Goal: Transaction & Acquisition: Purchase product/service

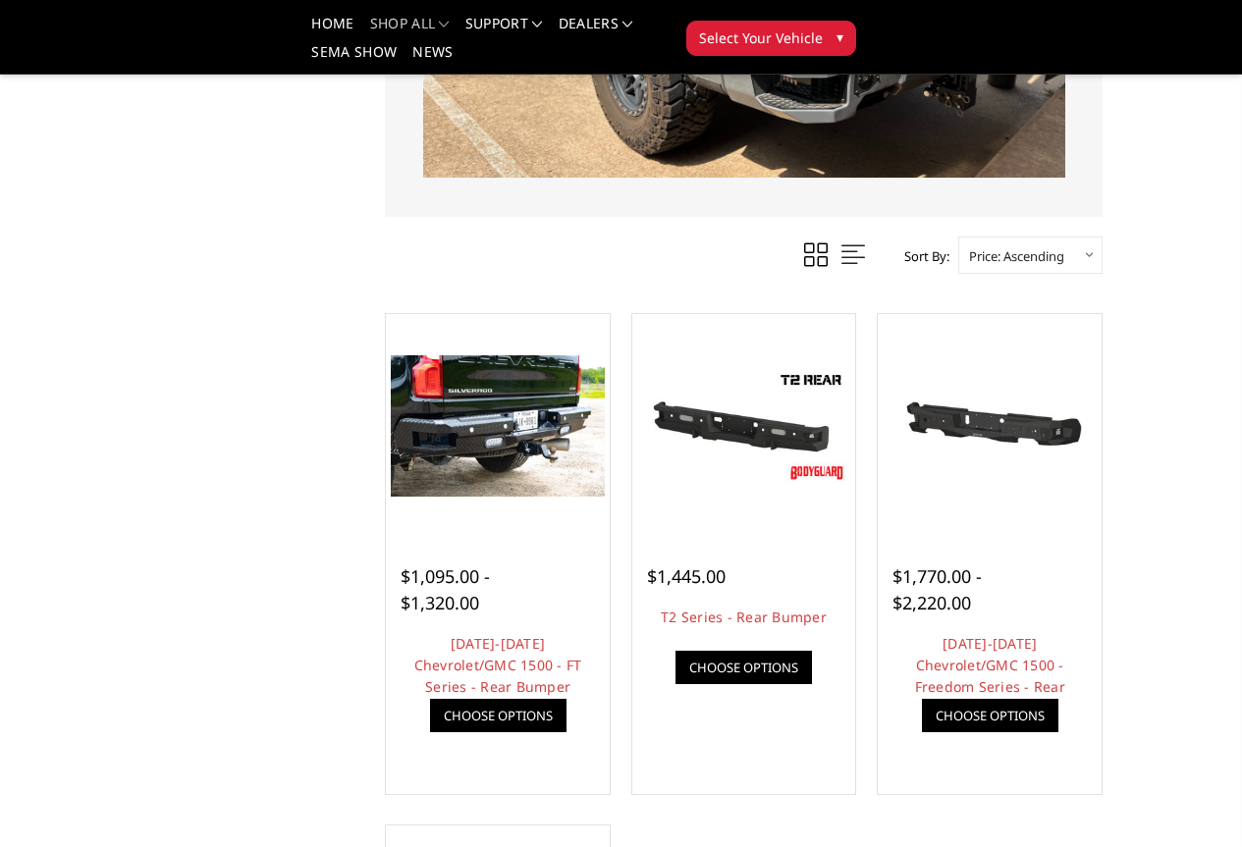
scroll to position [491, 0]
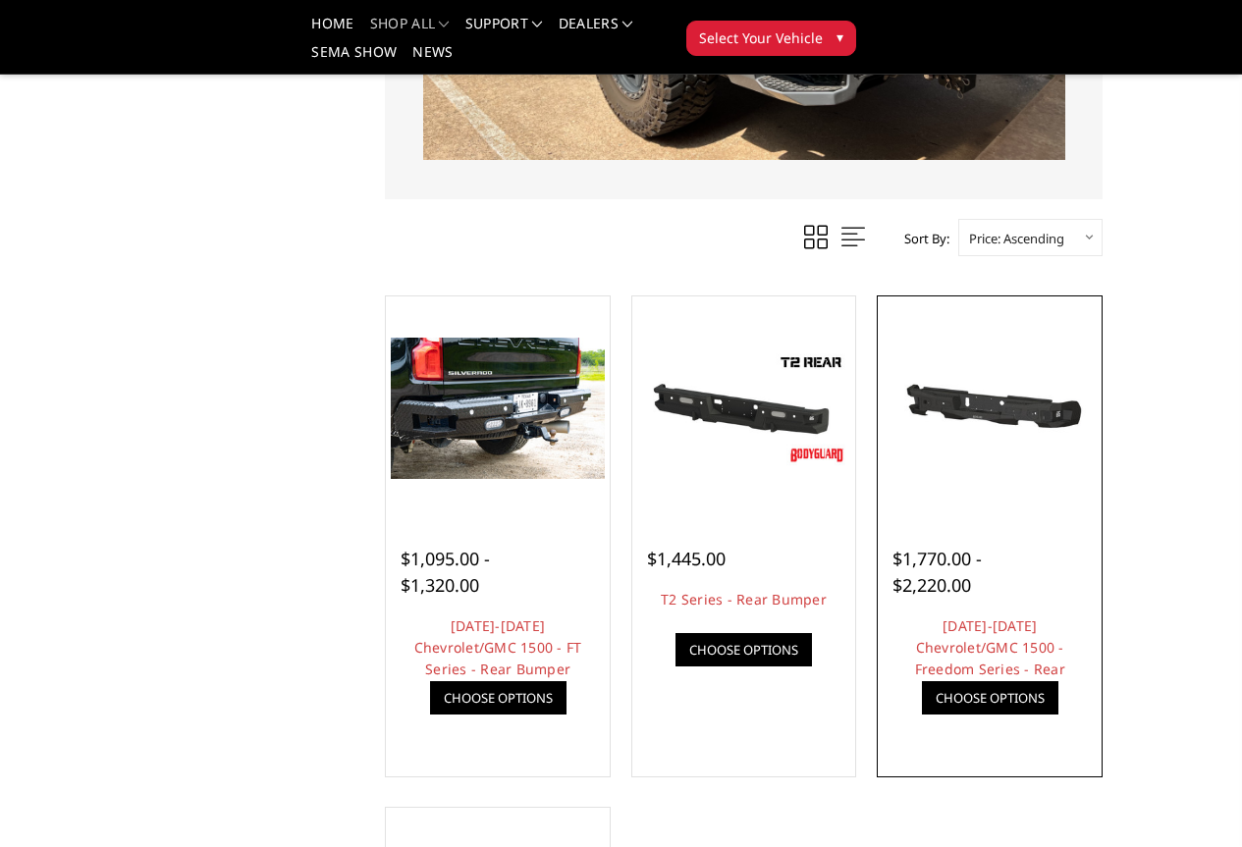
click at [0, 0] on img at bounding box center [0, 0] width 0 height 0
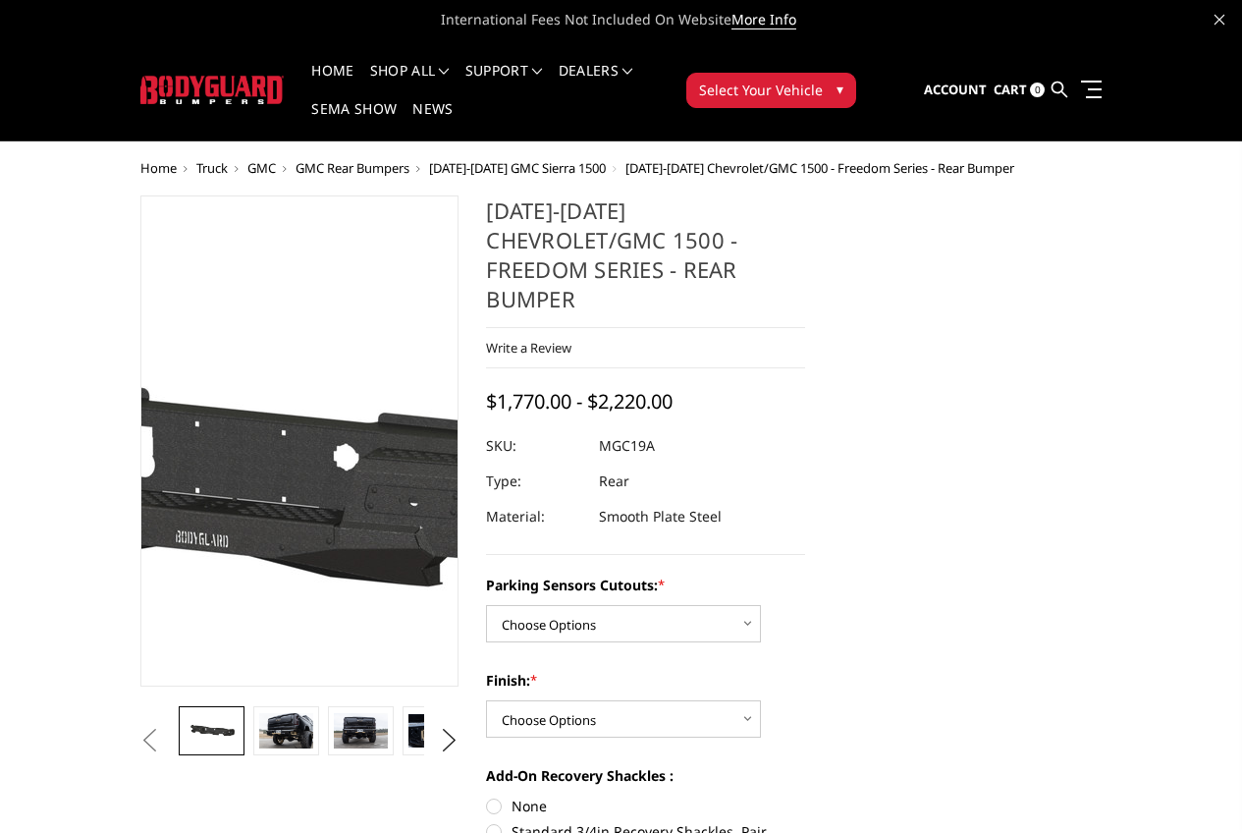
scroll to position [98, 0]
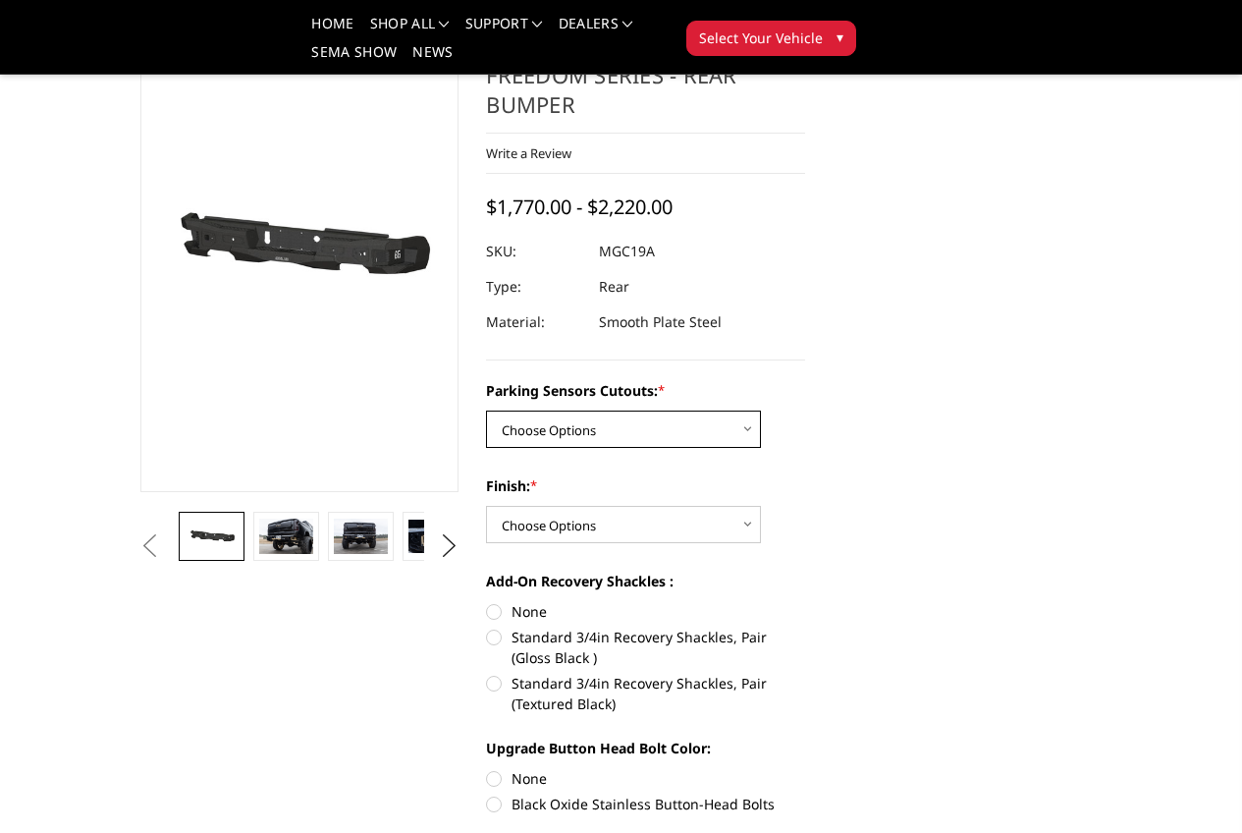
click at [737, 410] on select "Choose Options Yes - I have parking sensors No - I do NOT have parking sensors" at bounding box center [623, 428] width 275 height 37
select select "1665"
click at [486, 410] on select "Choose Options Yes - I have parking sensors No - I do NOT have parking sensors" at bounding box center [623, 428] width 275 height 37
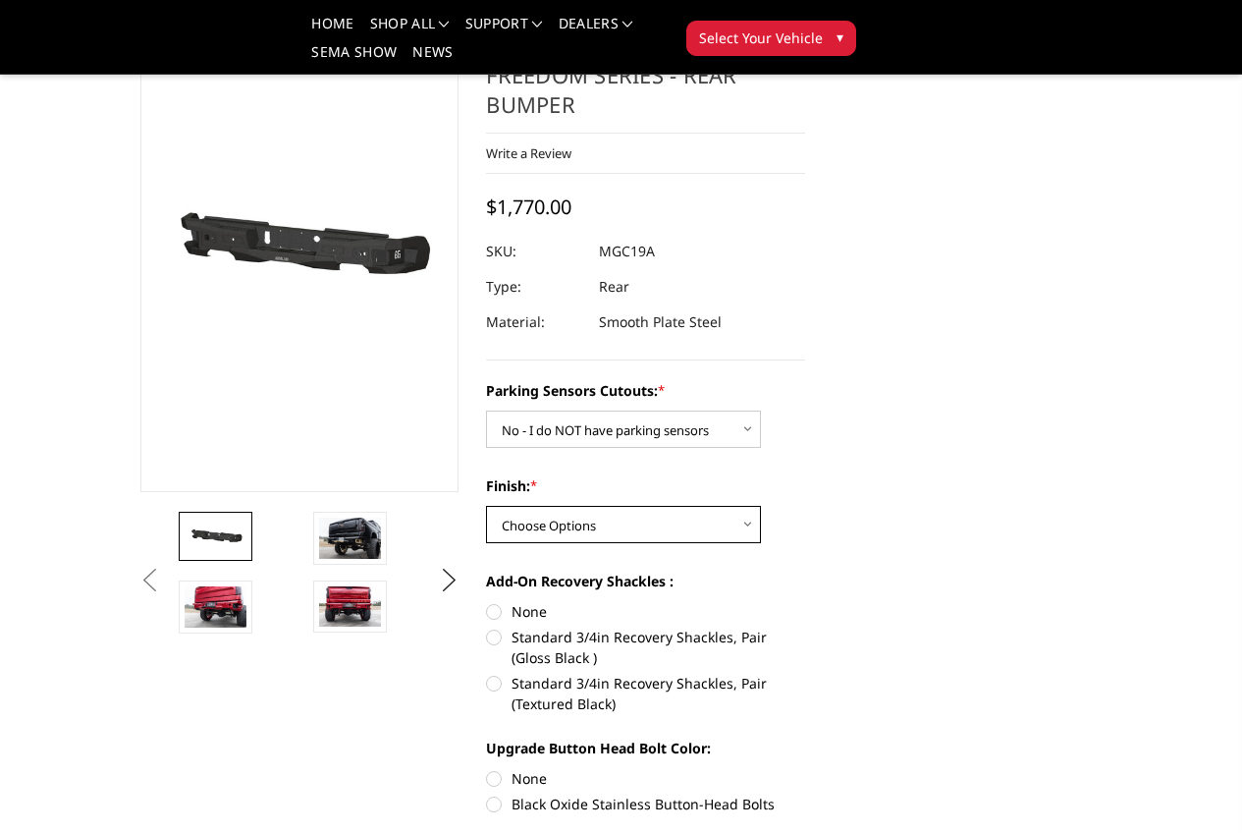
click at [684, 506] on select "Choose Options Bare Metal Texture Black Powder Coat" at bounding box center [623, 524] width 275 height 37
select select "1610"
click at [486, 506] on select "Choose Options Bare Metal Texture Black Powder Coat" at bounding box center [623, 524] width 275 height 37
click at [319, 559] on img at bounding box center [350, 537] width 62 height 41
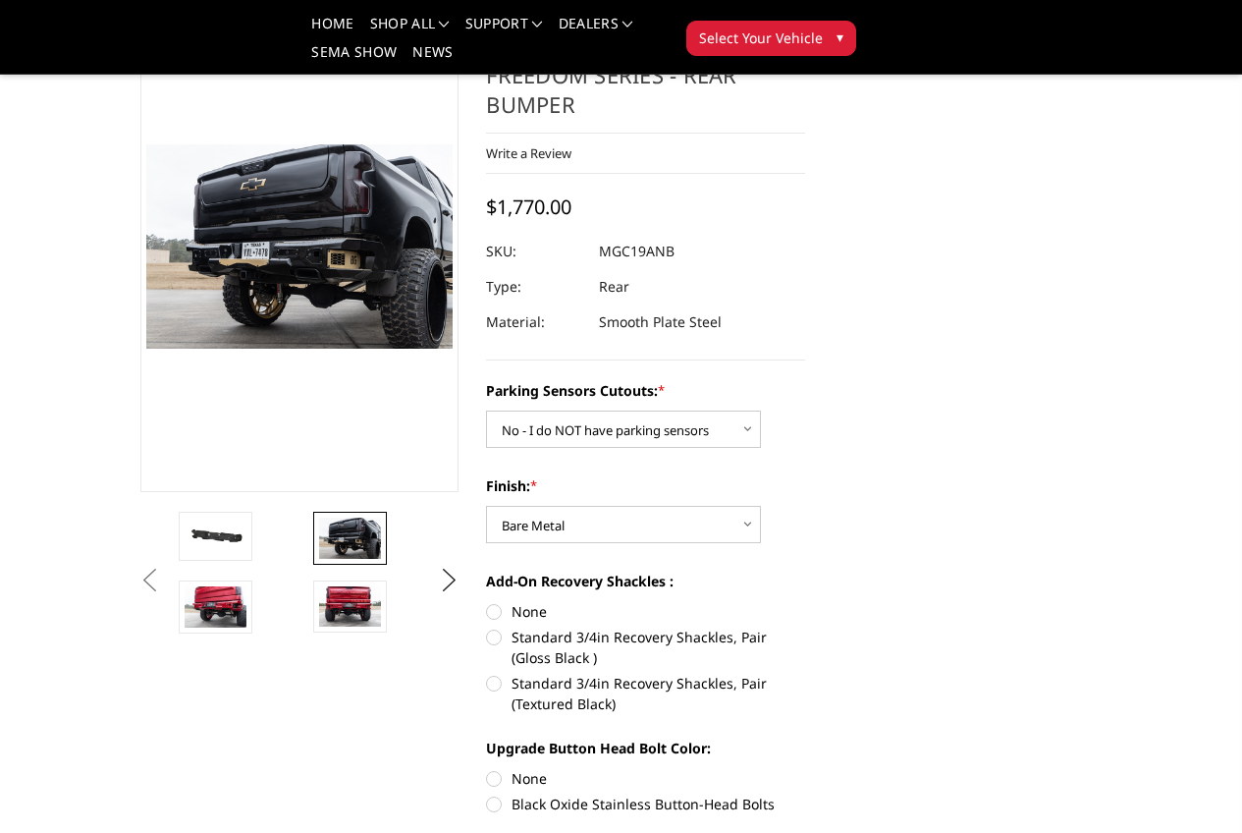
click at [454, 559] on img at bounding box center [485, 537] width 62 height 41
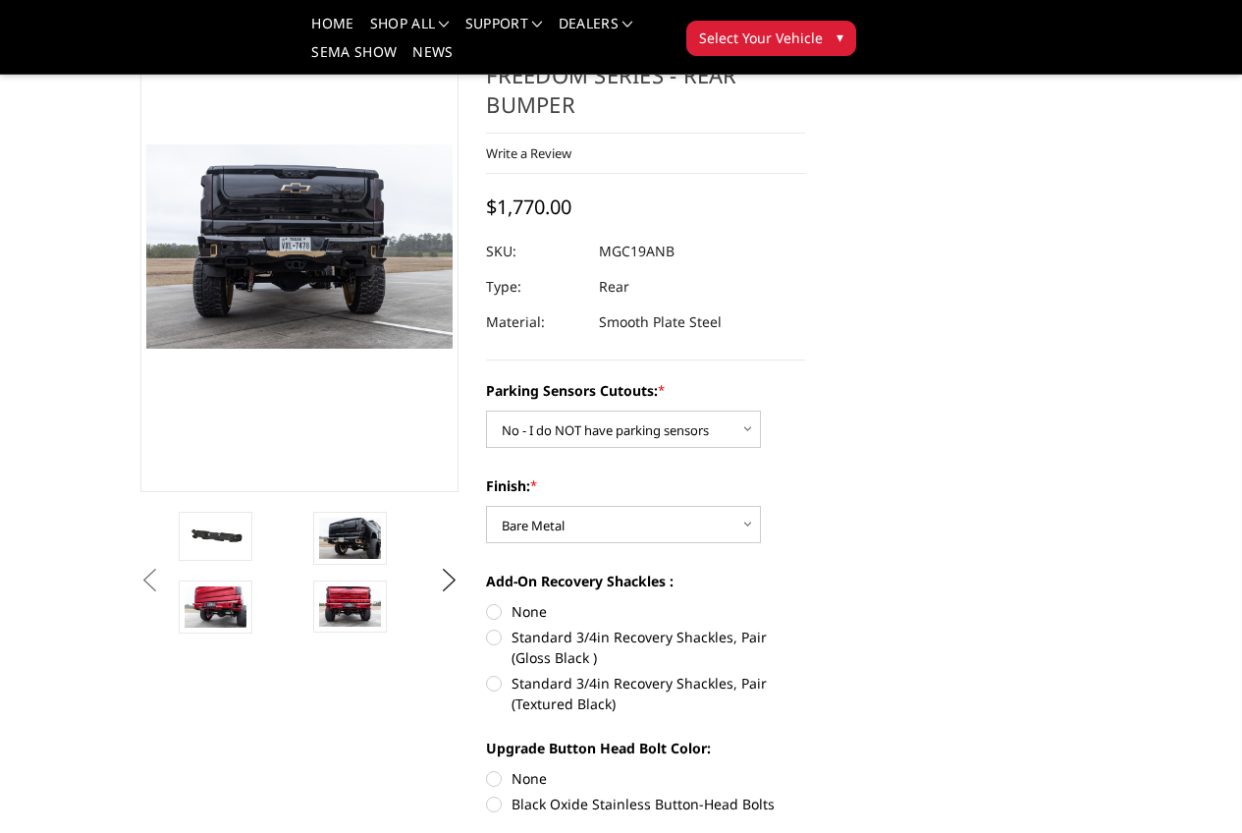
click at [588, 558] on img at bounding box center [619, 537] width 62 height 40
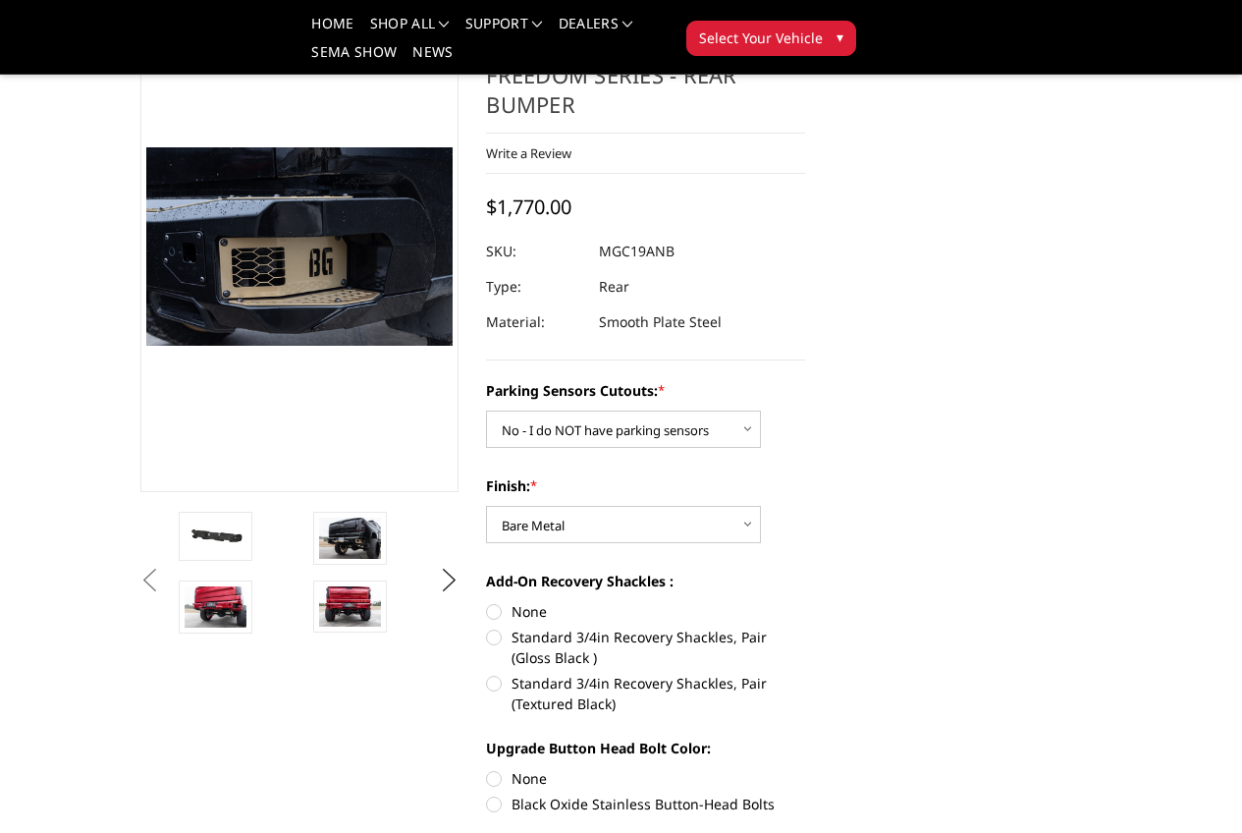
scroll to position [102, 0]
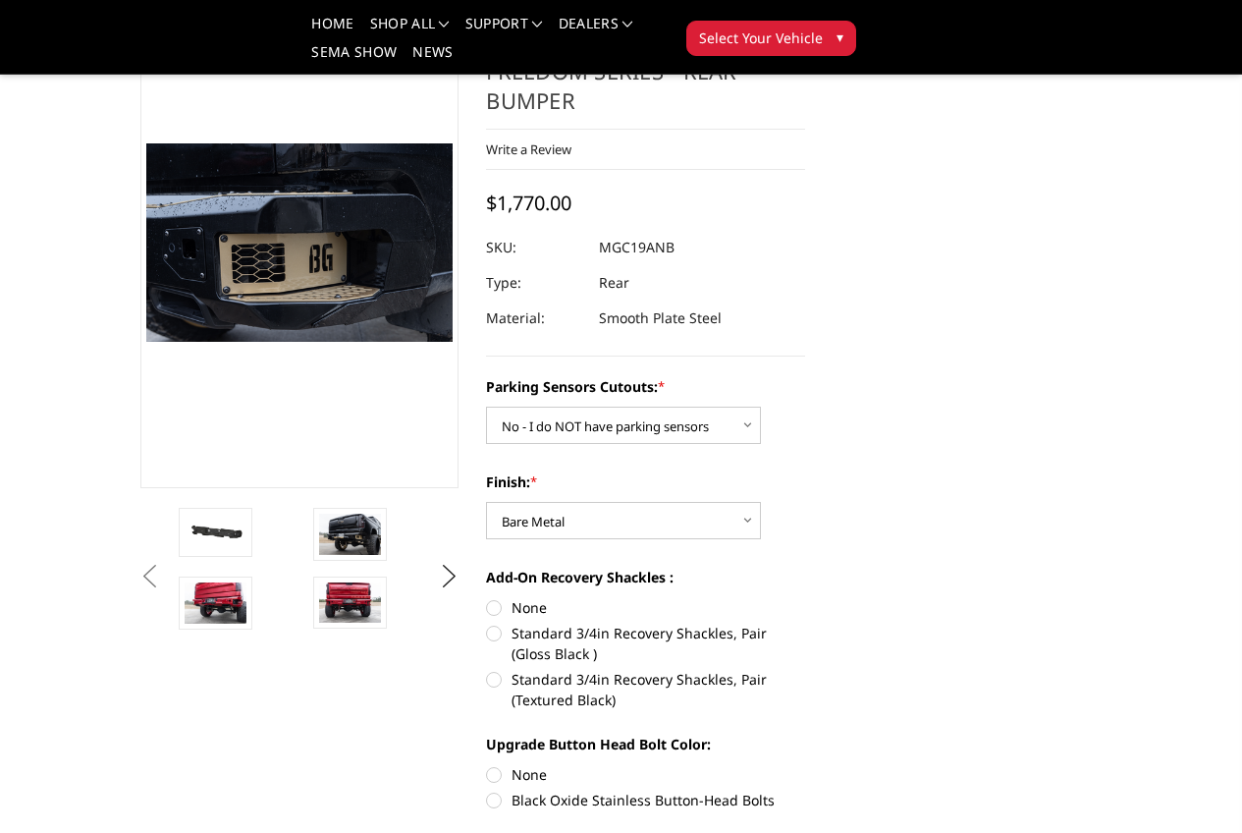
click at [723, 555] on img at bounding box center [754, 534] width 62 height 41
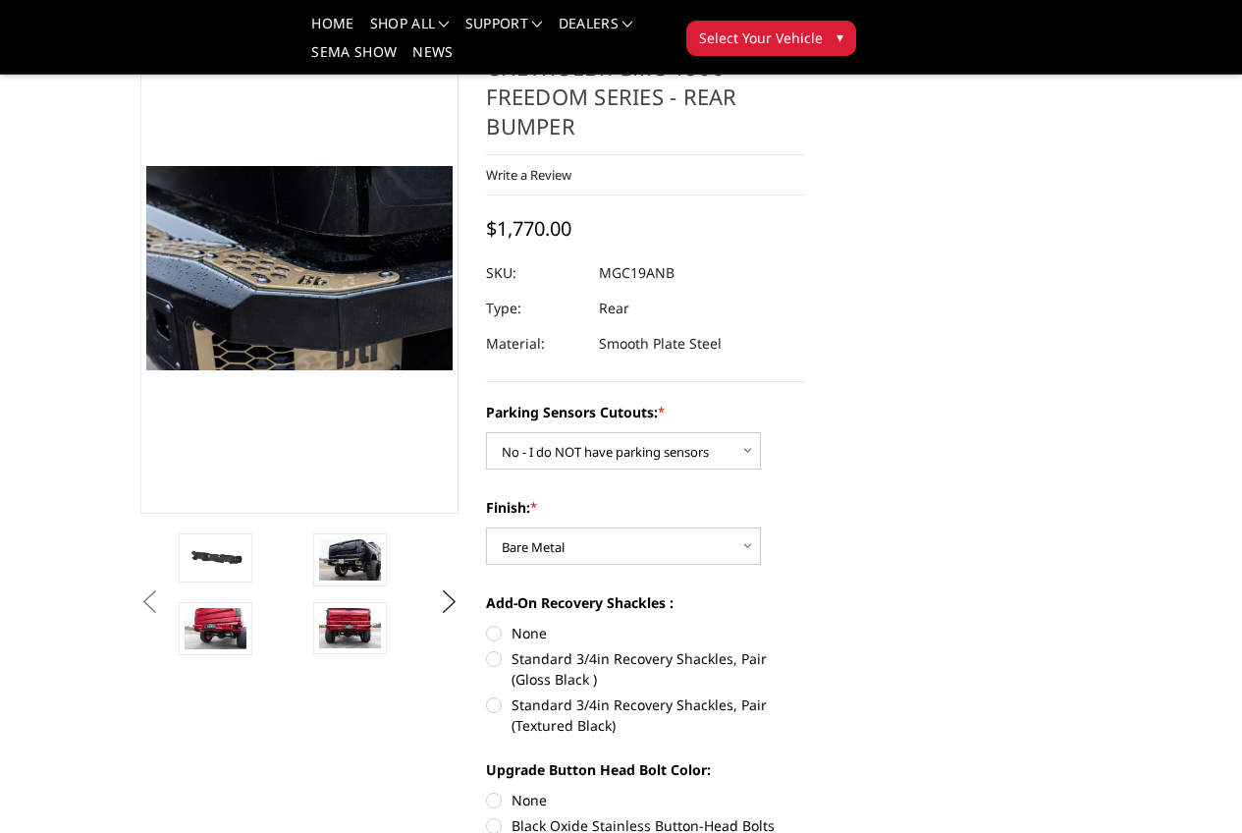
scroll to position [196, 0]
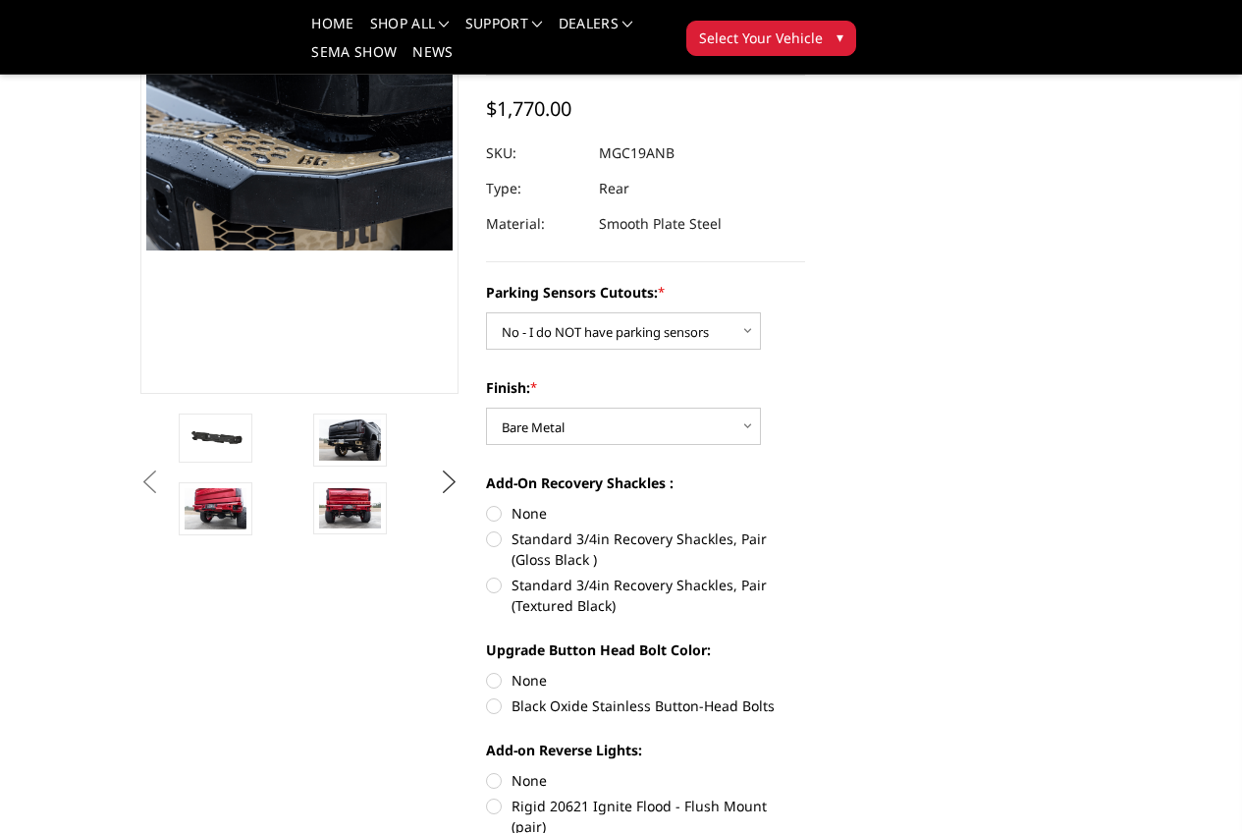
click at [439, 497] on button "Next" at bounding box center [448, 481] width 29 height 29
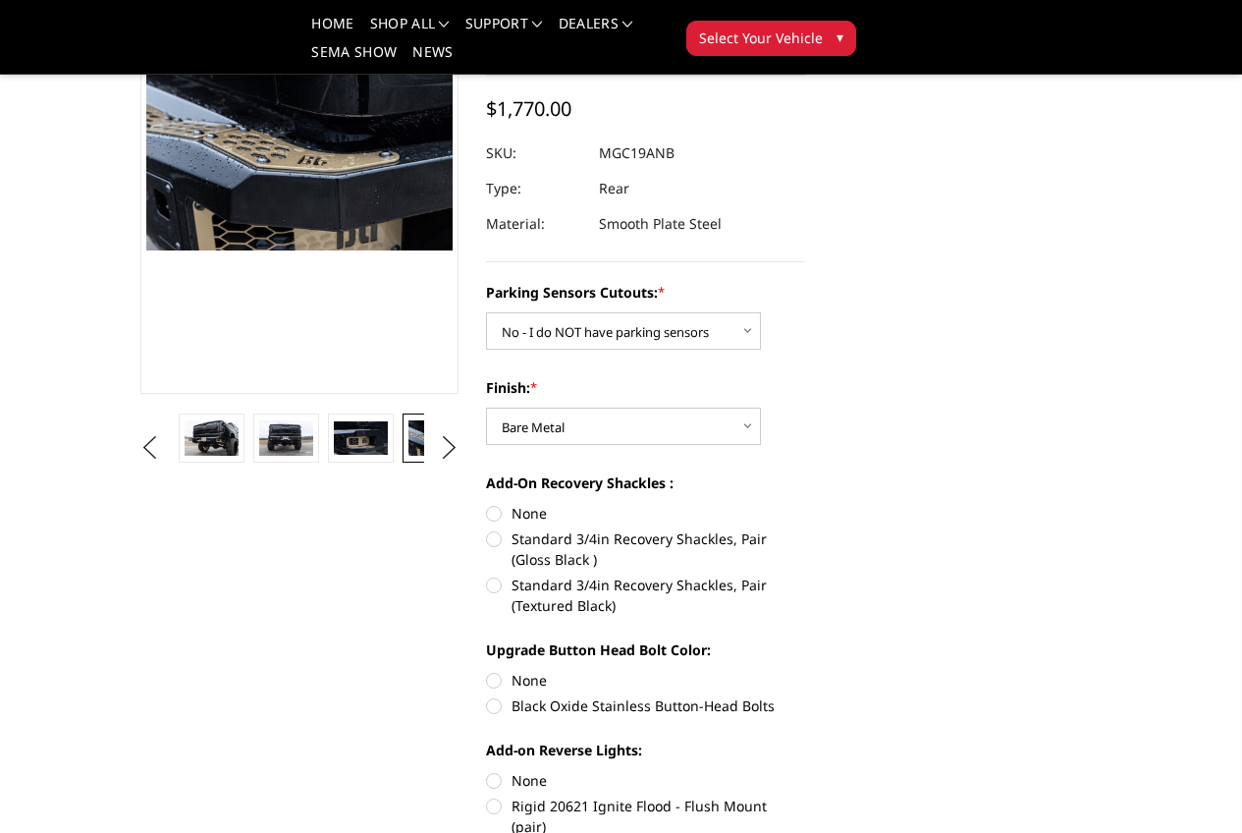
click at [483, 456] on img at bounding box center [509, 437] width 53 height 35
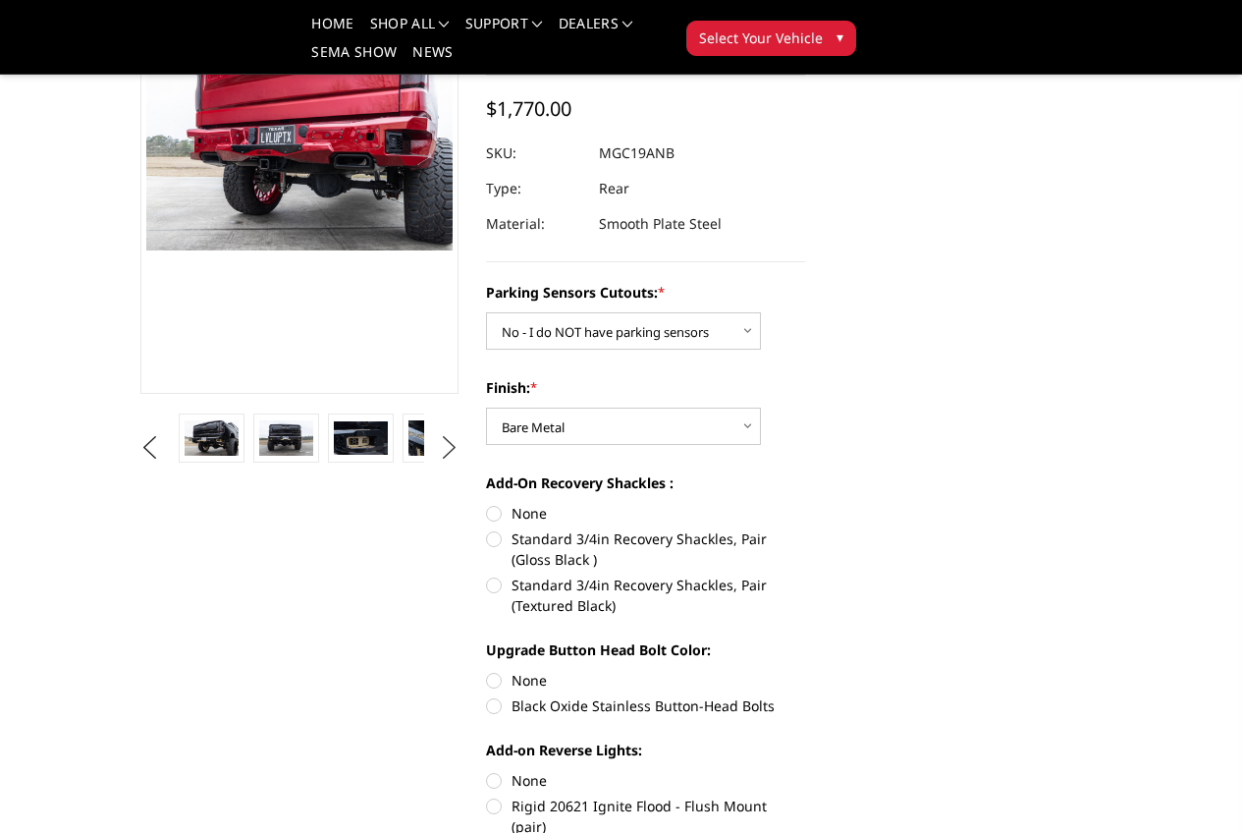
click at [443, 462] on button "Next" at bounding box center [448, 447] width 29 height 29
click at [483, 455] on img at bounding box center [509, 437] width 53 height 34
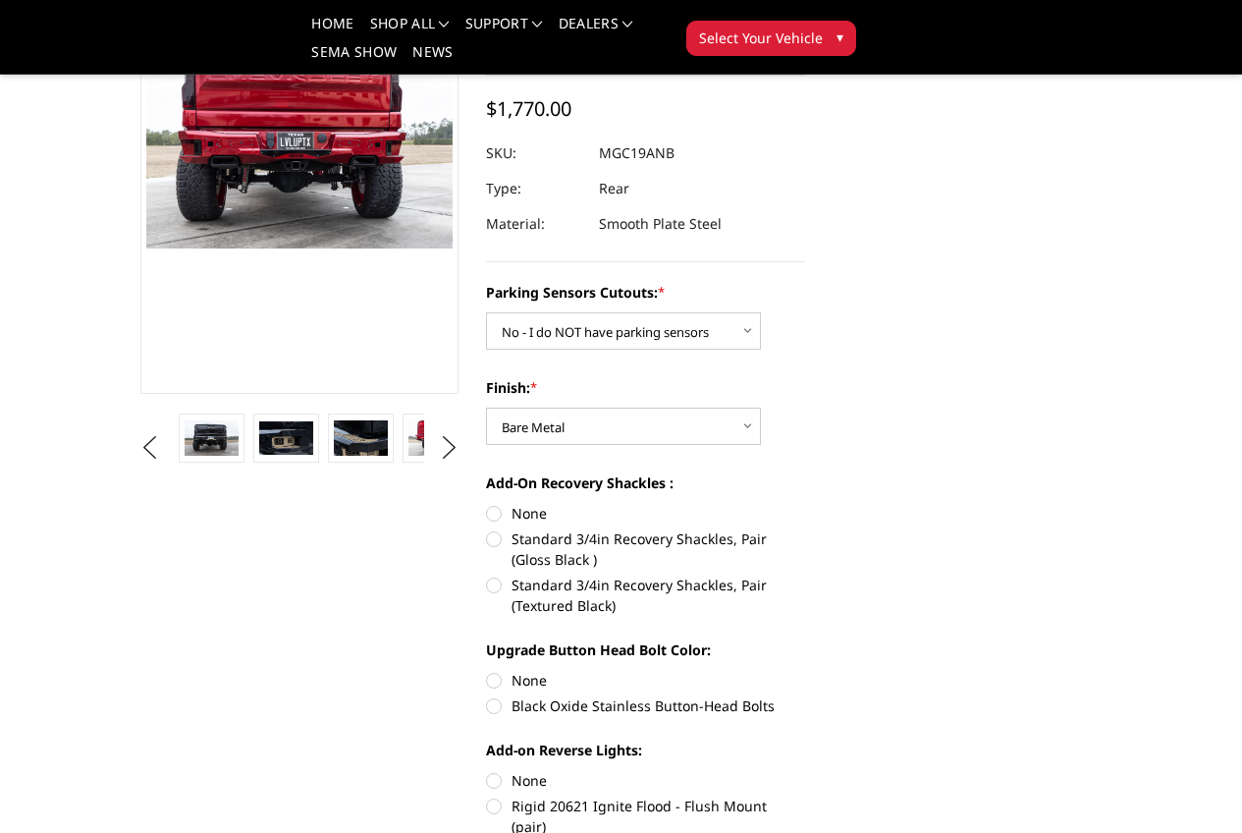
scroll to position [199, 0]
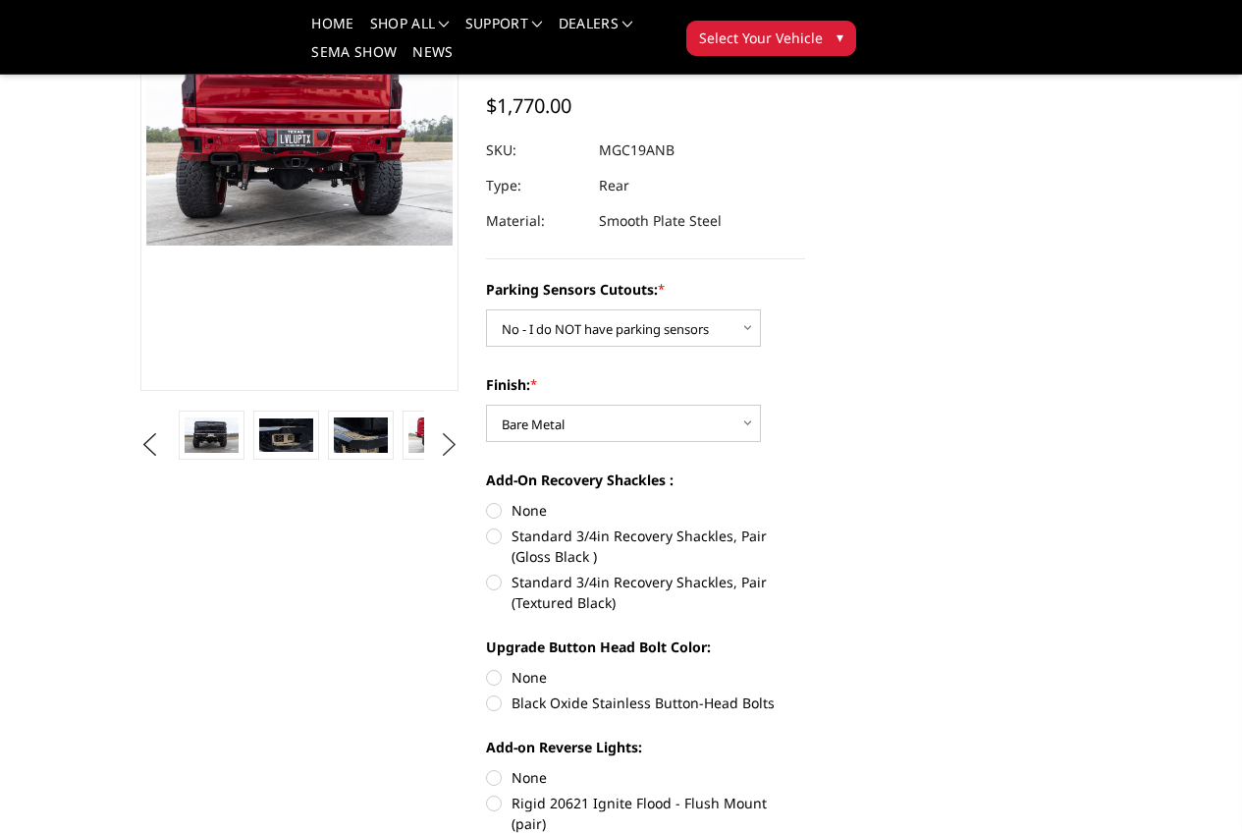
click at [446, 460] on button "Next" at bounding box center [448, 444] width 29 height 29
click at [483, 453] on img at bounding box center [509, 434] width 53 height 35
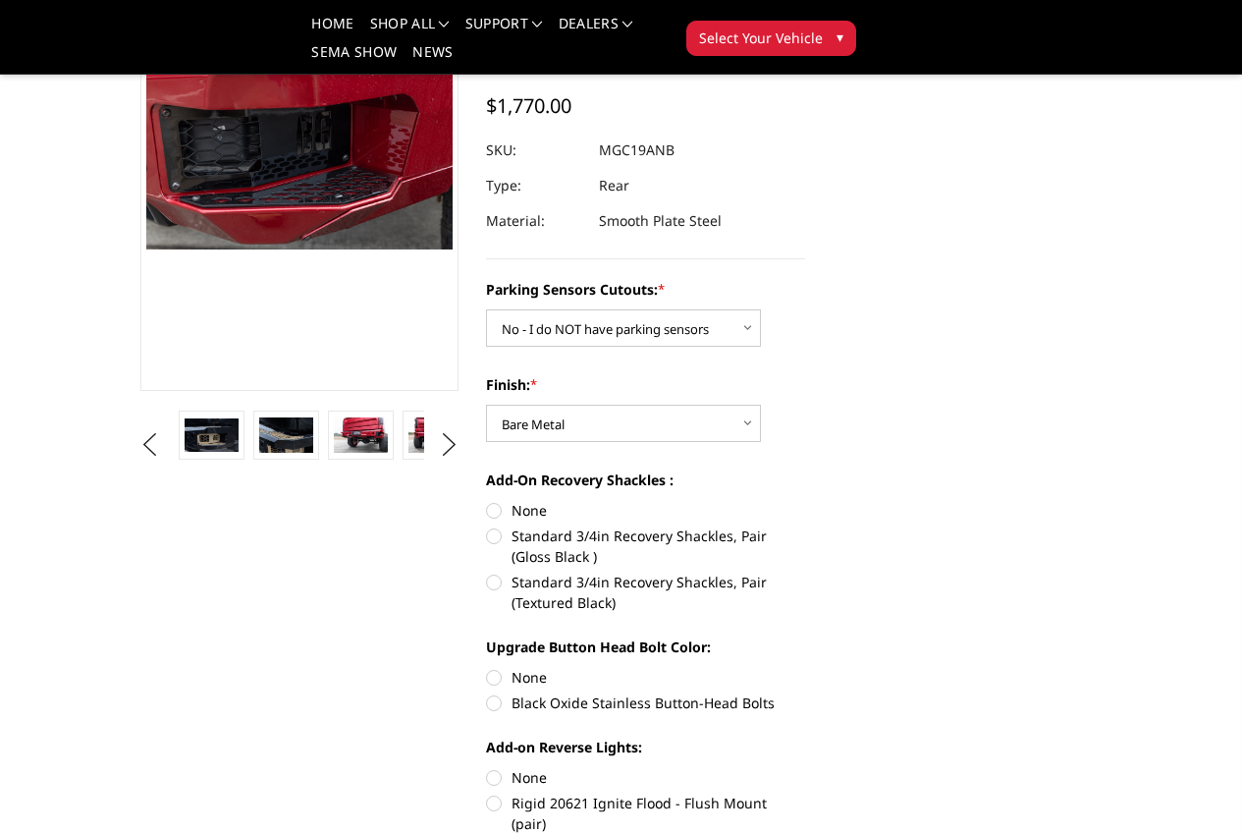
scroll to position [194, 0]
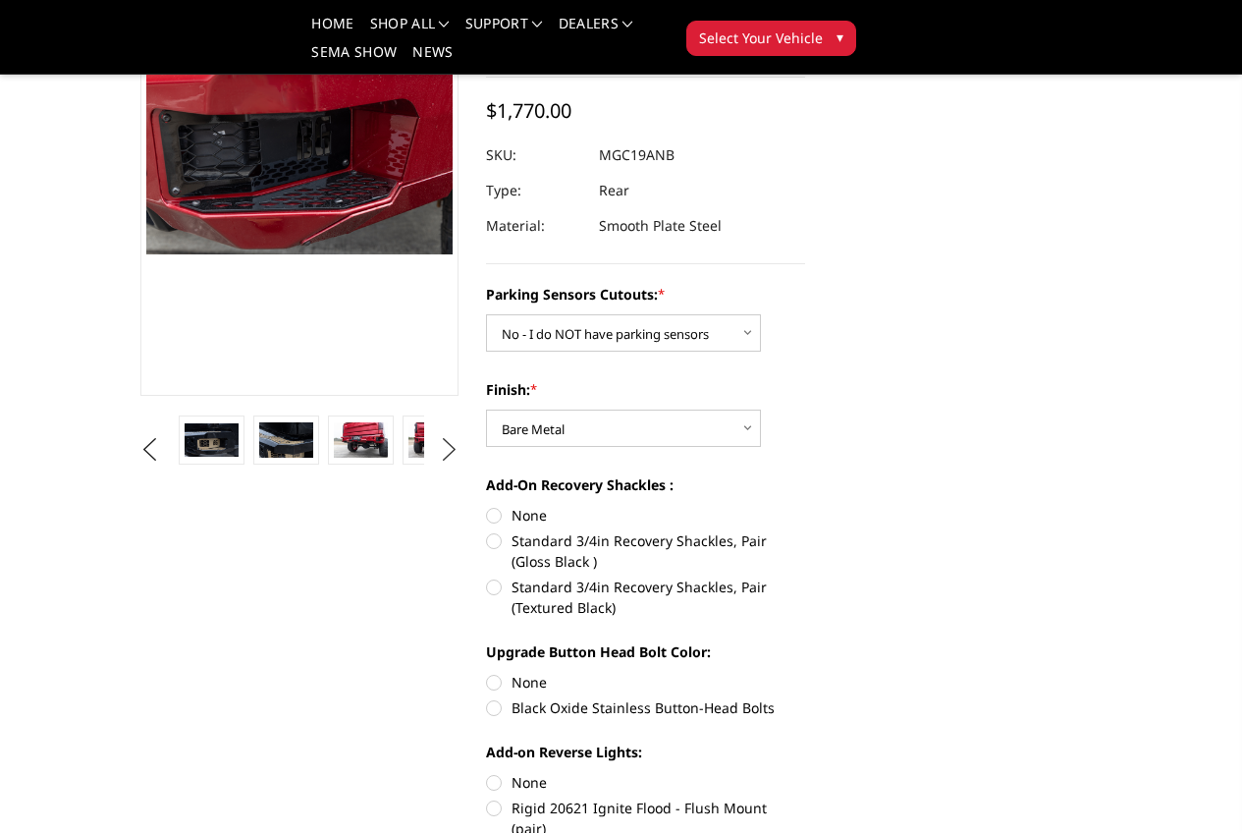
click at [450, 464] on button "Next" at bounding box center [448, 449] width 29 height 29
click at [483, 458] on img at bounding box center [509, 439] width 53 height 35
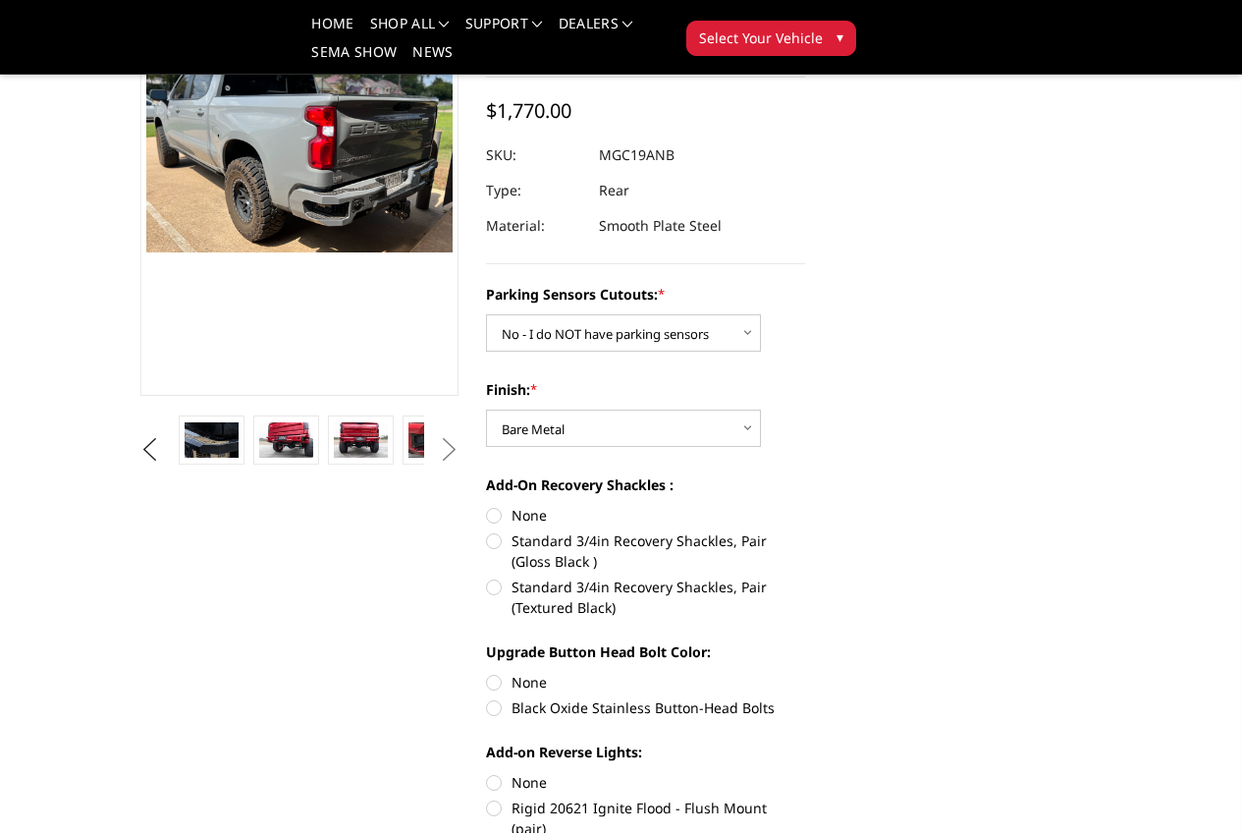
scroll to position [197, 0]
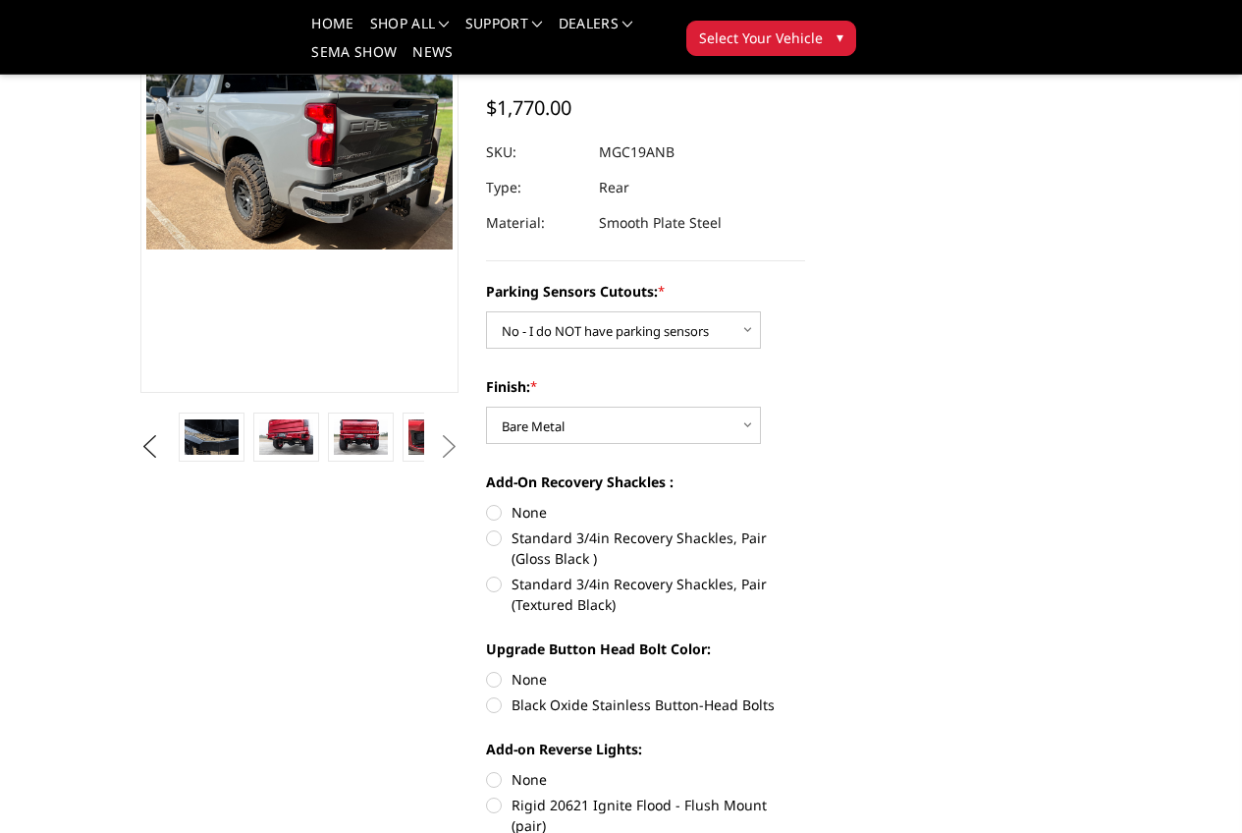
click at [483, 455] on img at bounding box center [509, 436] width 53 height 35
click at [136, 462] on button "Previous" at bounding box center [150, 446] width 29 height 29
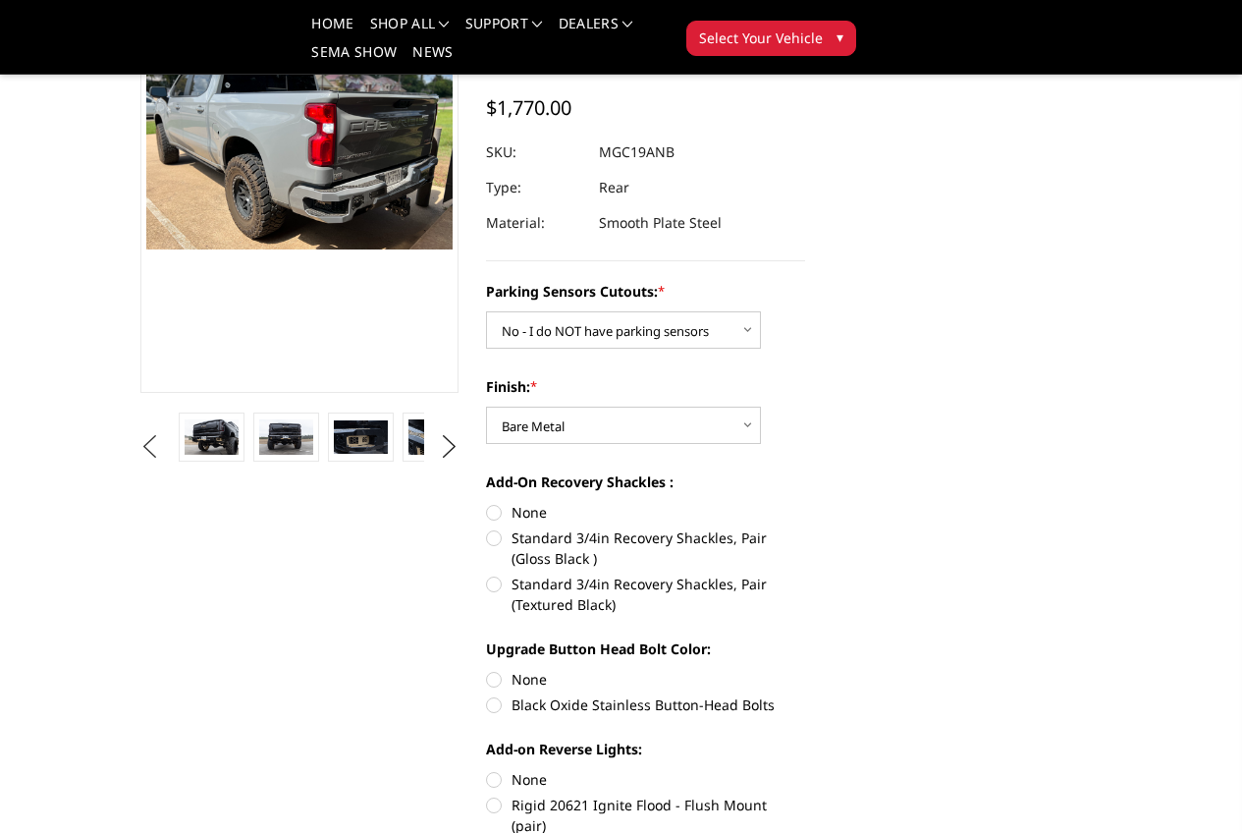
click at [136, 462] on button "Previous" at bounding box center [150, 446] width 29 height 29
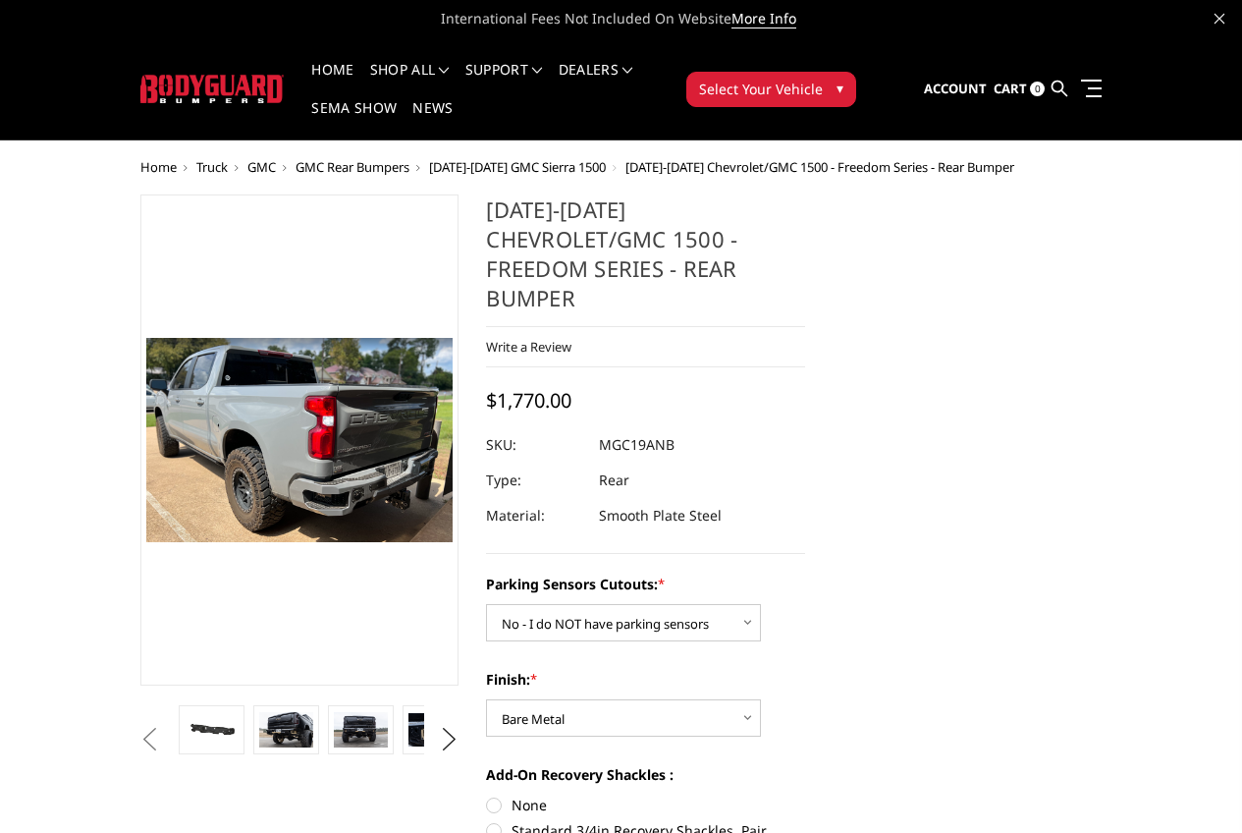
scroll to position [99, 0]
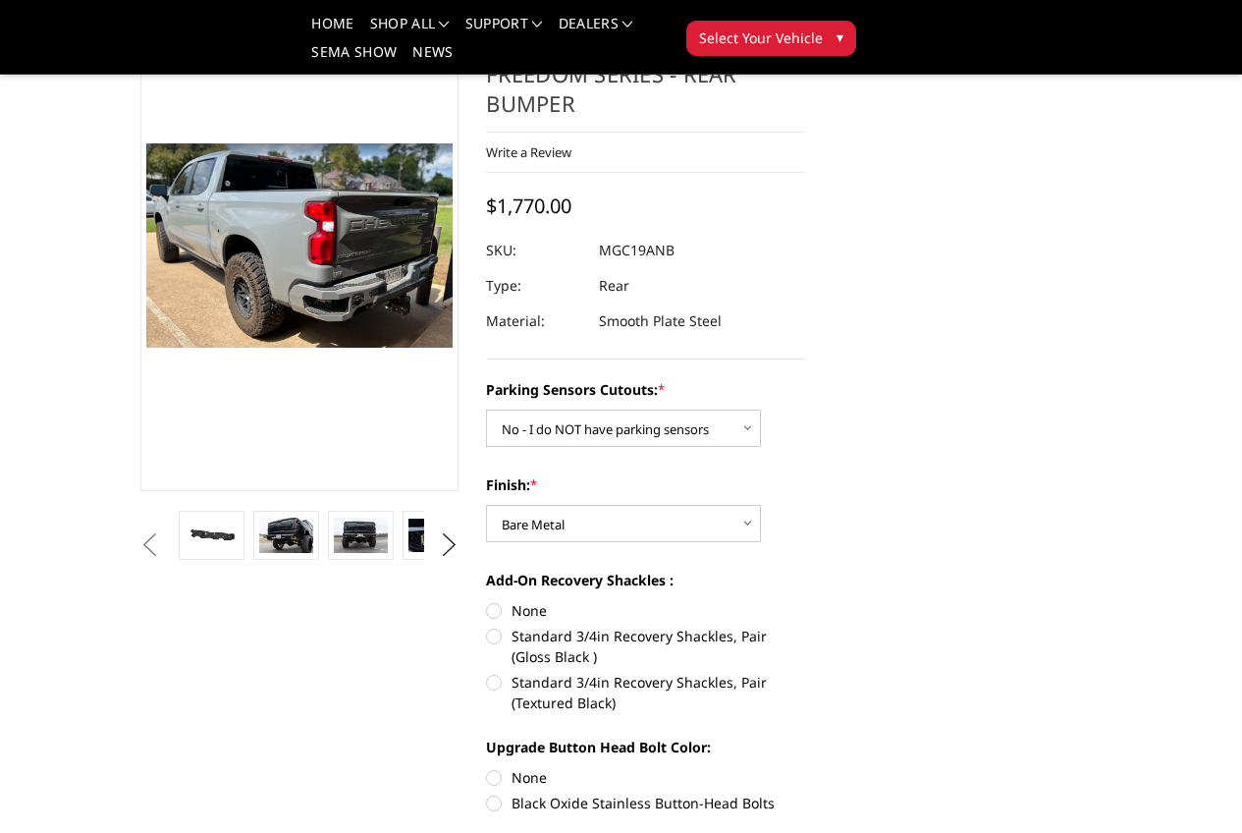
click at [486, 600] on label "None" at bounding box center [645, 610] width 319 height 21
click at [486, 600] on input "None" at bounding box center [486, 600] width 1 height 1
radio input "true"
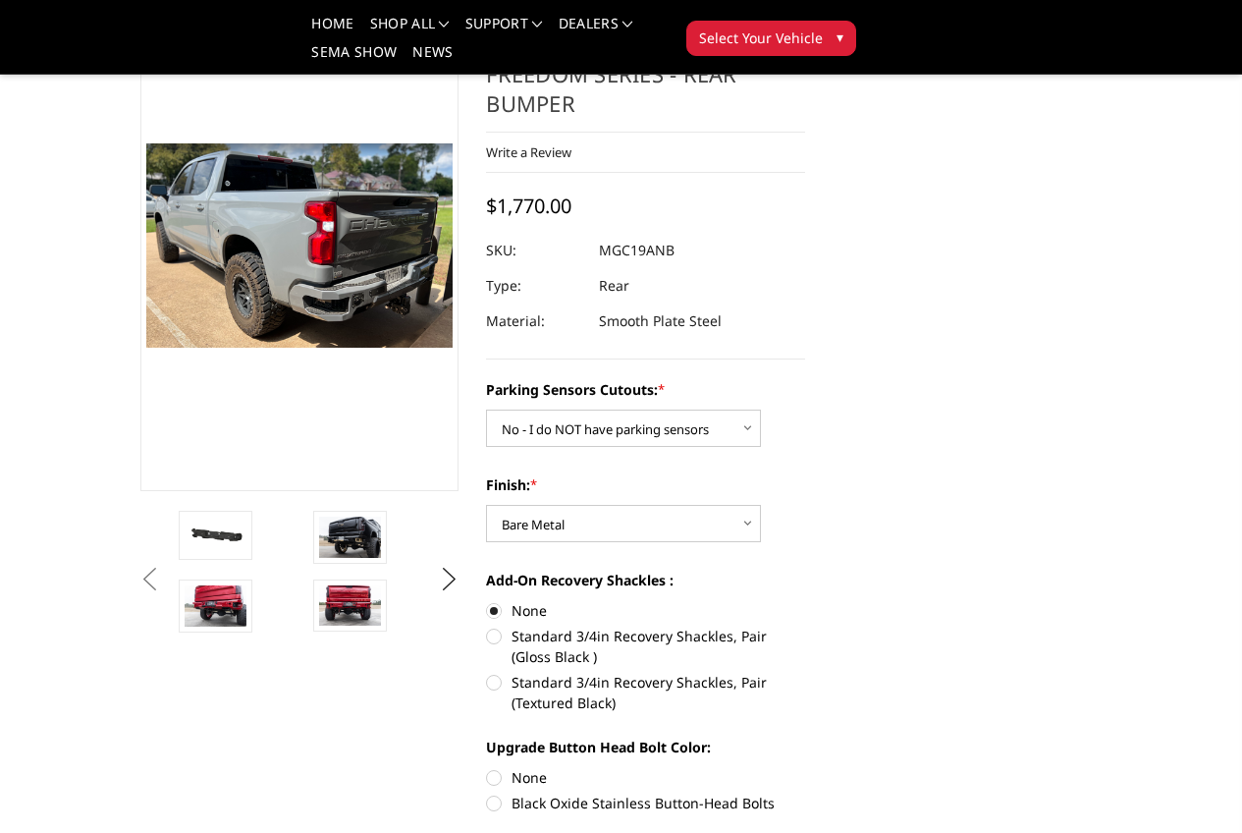
click at [486, 767] on label "None" at bounding box center [645, 777] width 319 height 21
click at [486, 767] on input "None" at bounding box center [486, 767] width 1 height 1
radio input "true"
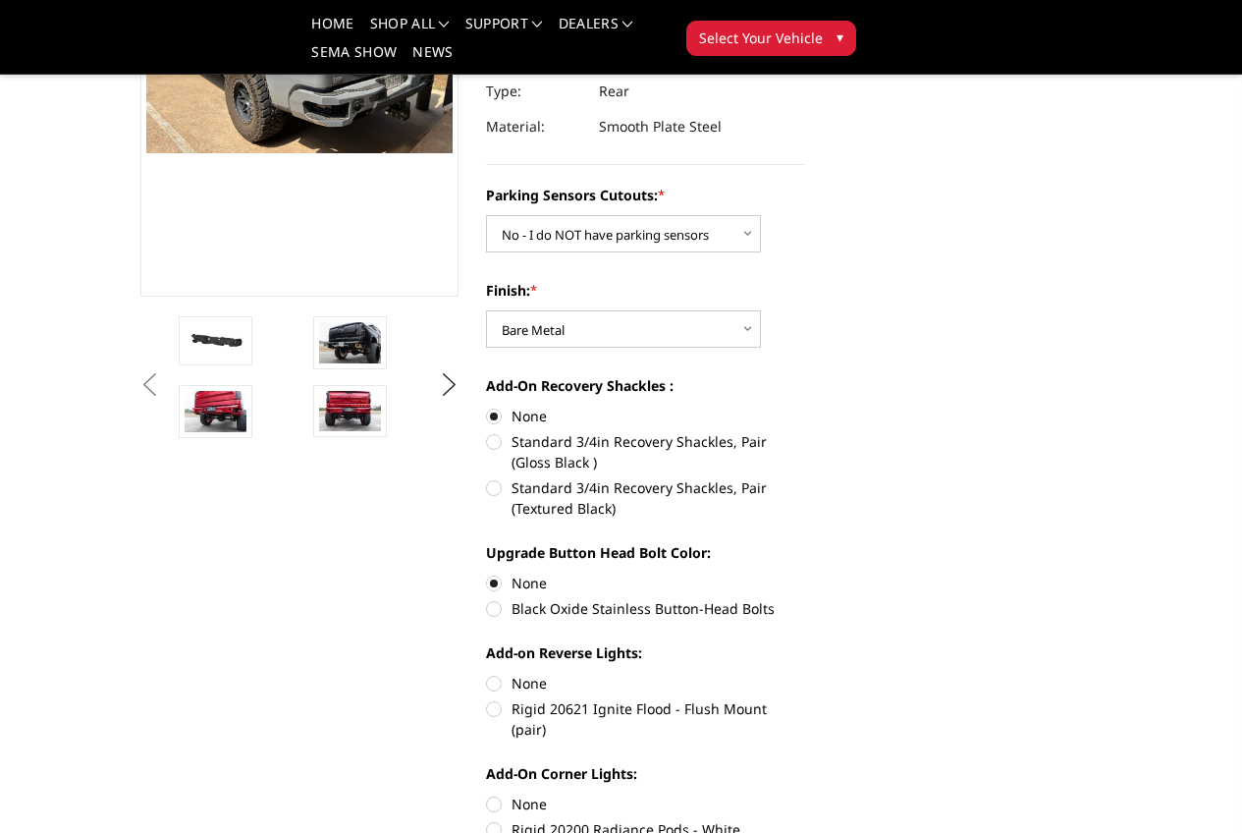
scroll to position [296, 0]
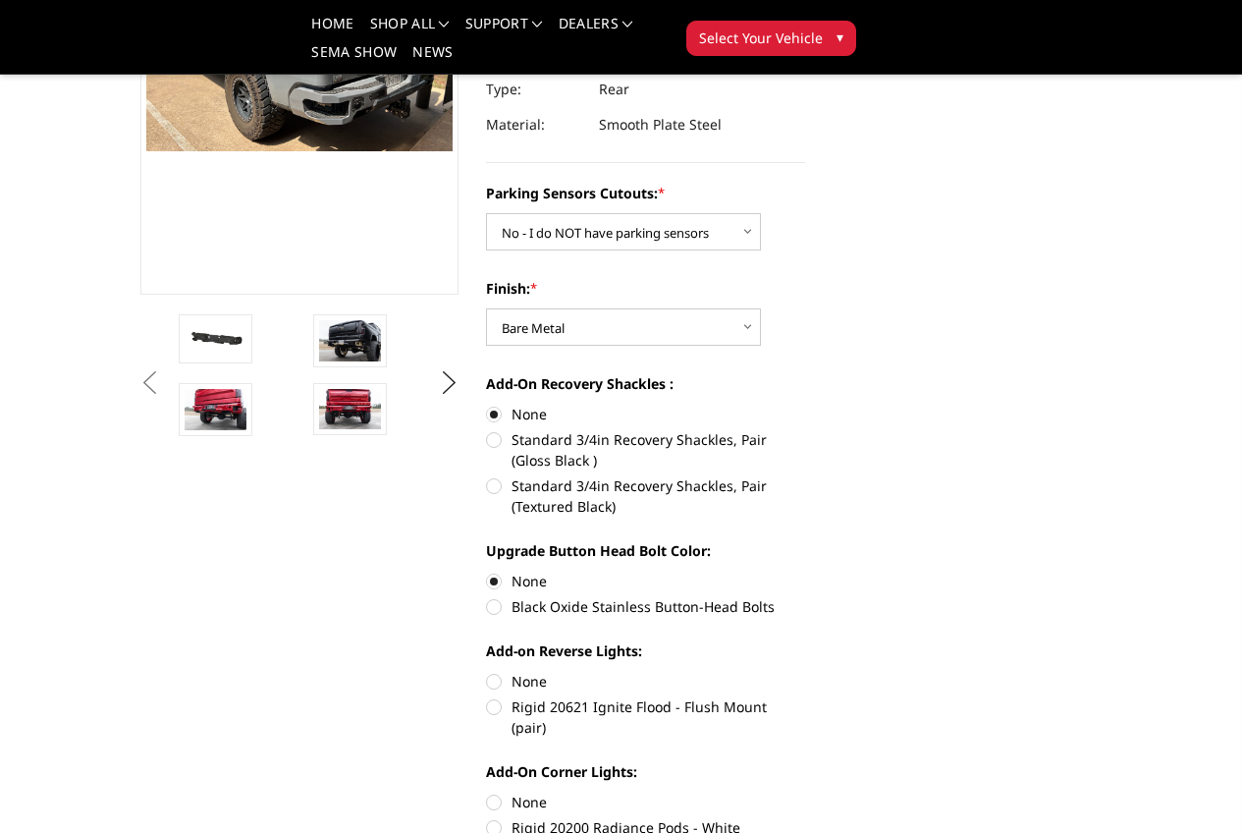
click at [486, 671] on label "None" at bounding box center [645, 681] width 319 height 21
click at [486, 671] on input "None" at bounding box center [486, 671] width 1 height 1
radio input "true"
click at [486, 791] on label "None" at bounding box center [645, 801] width 319 height 21
click at [486, 791] on input "None" at bounding box center [486, 791] width 1 height 1
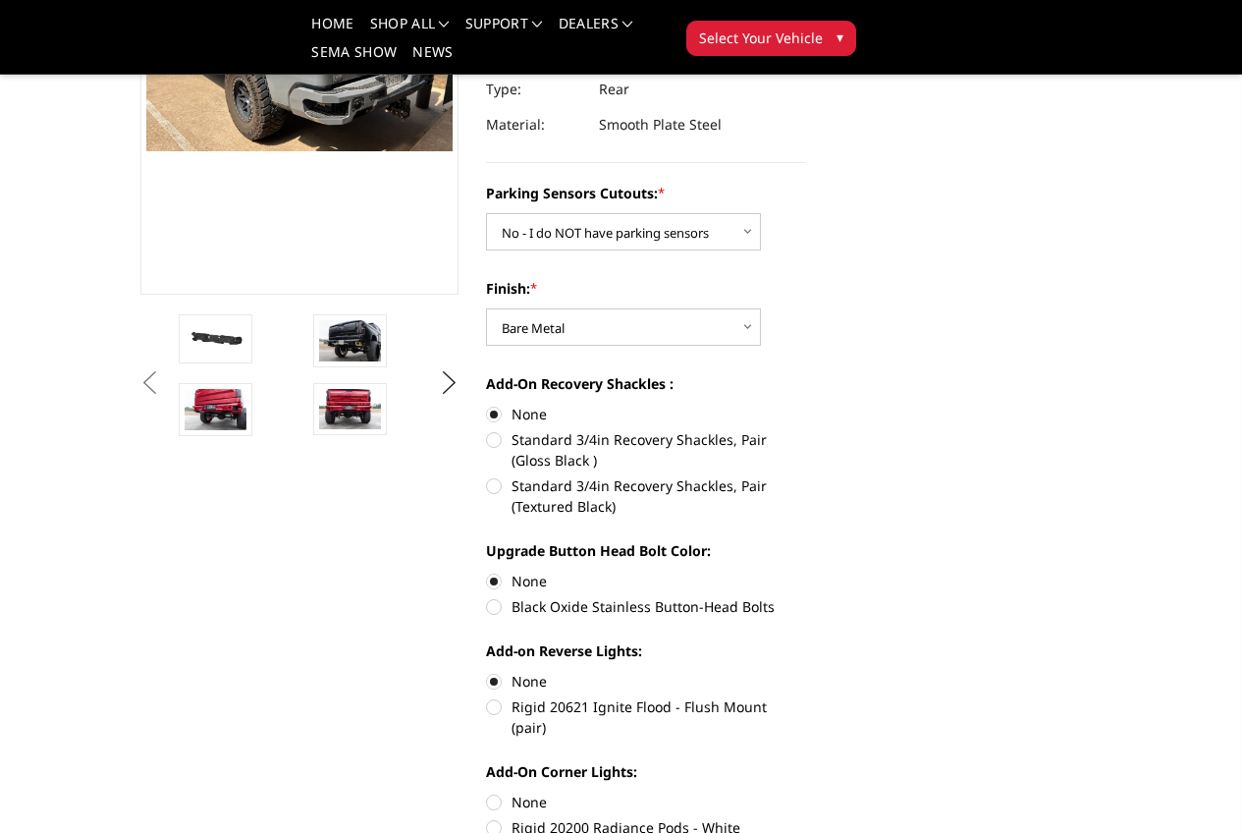
radio input "true"
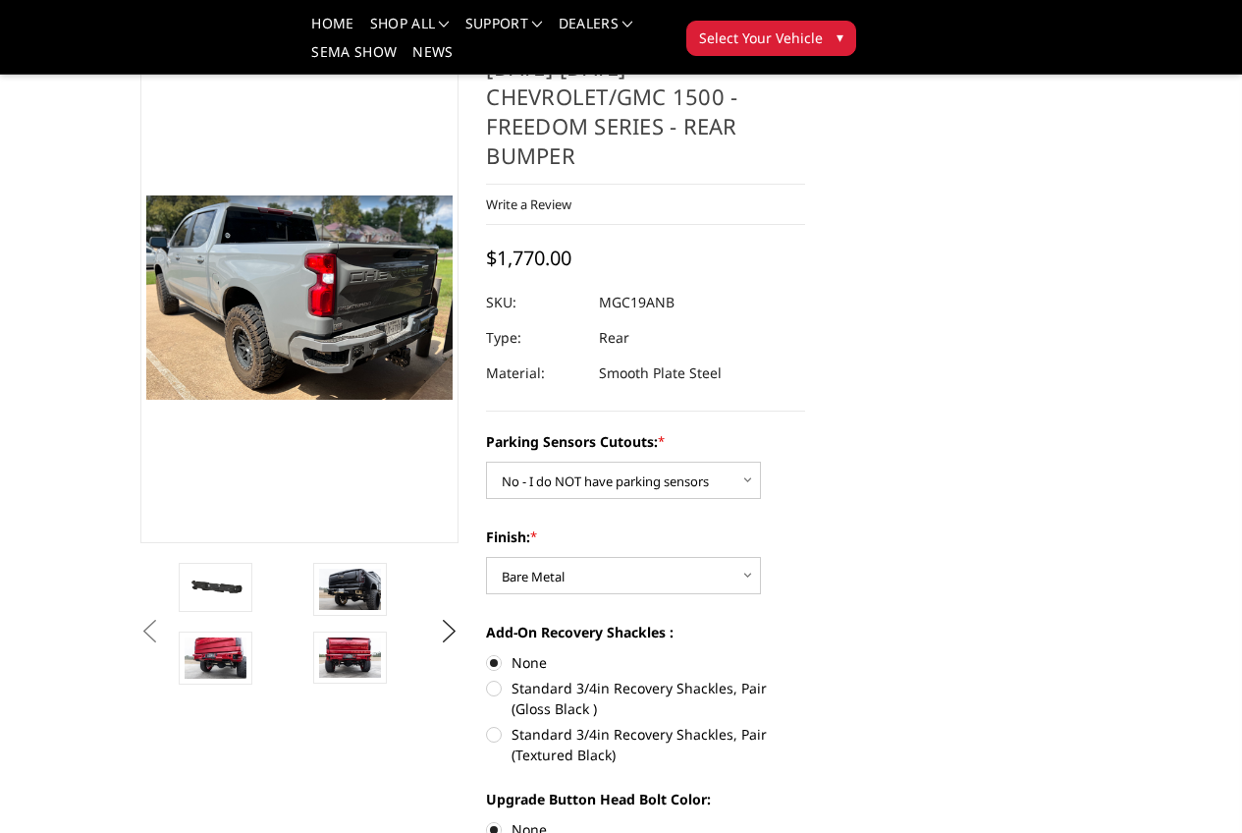
scroll to position [0, 0]
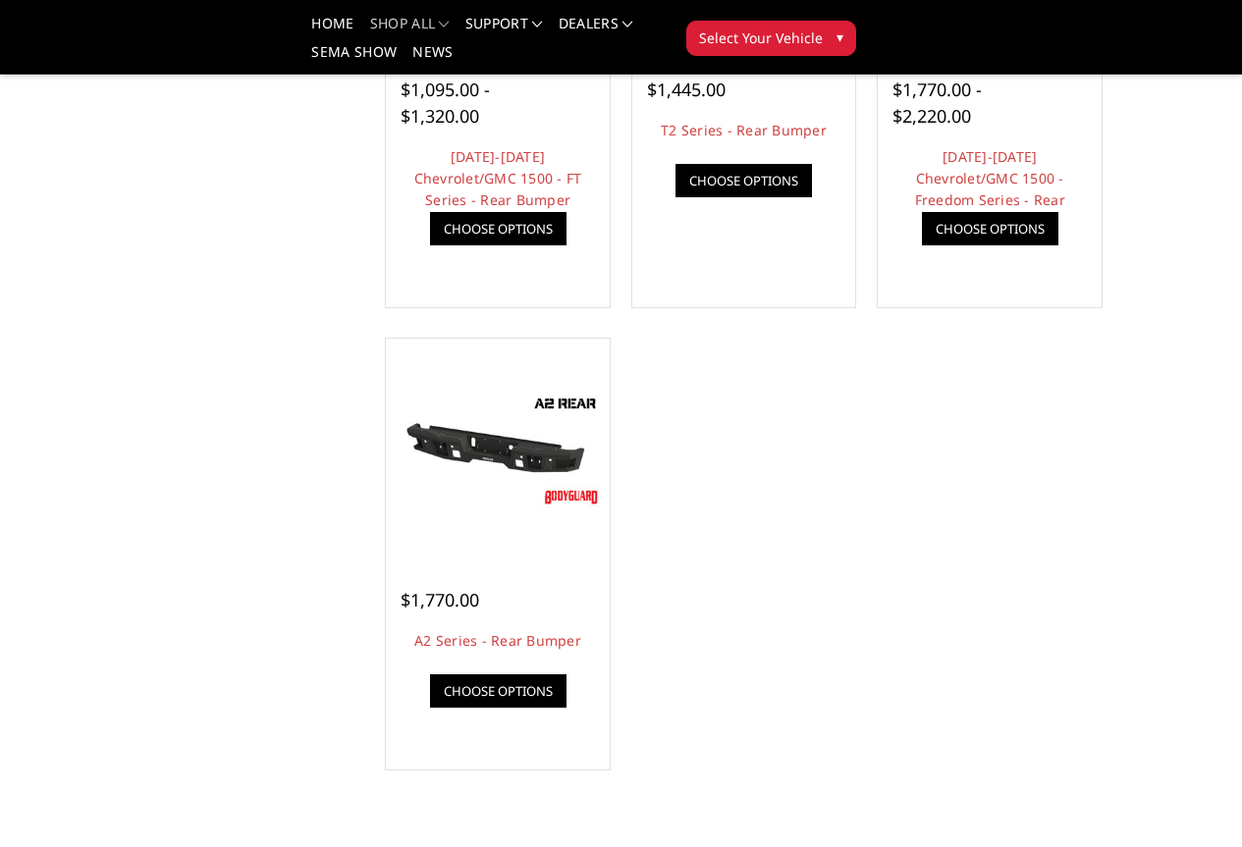
scroll to position [1080, 0]
